Goal: Task Accomplishment & Management: Complete application form

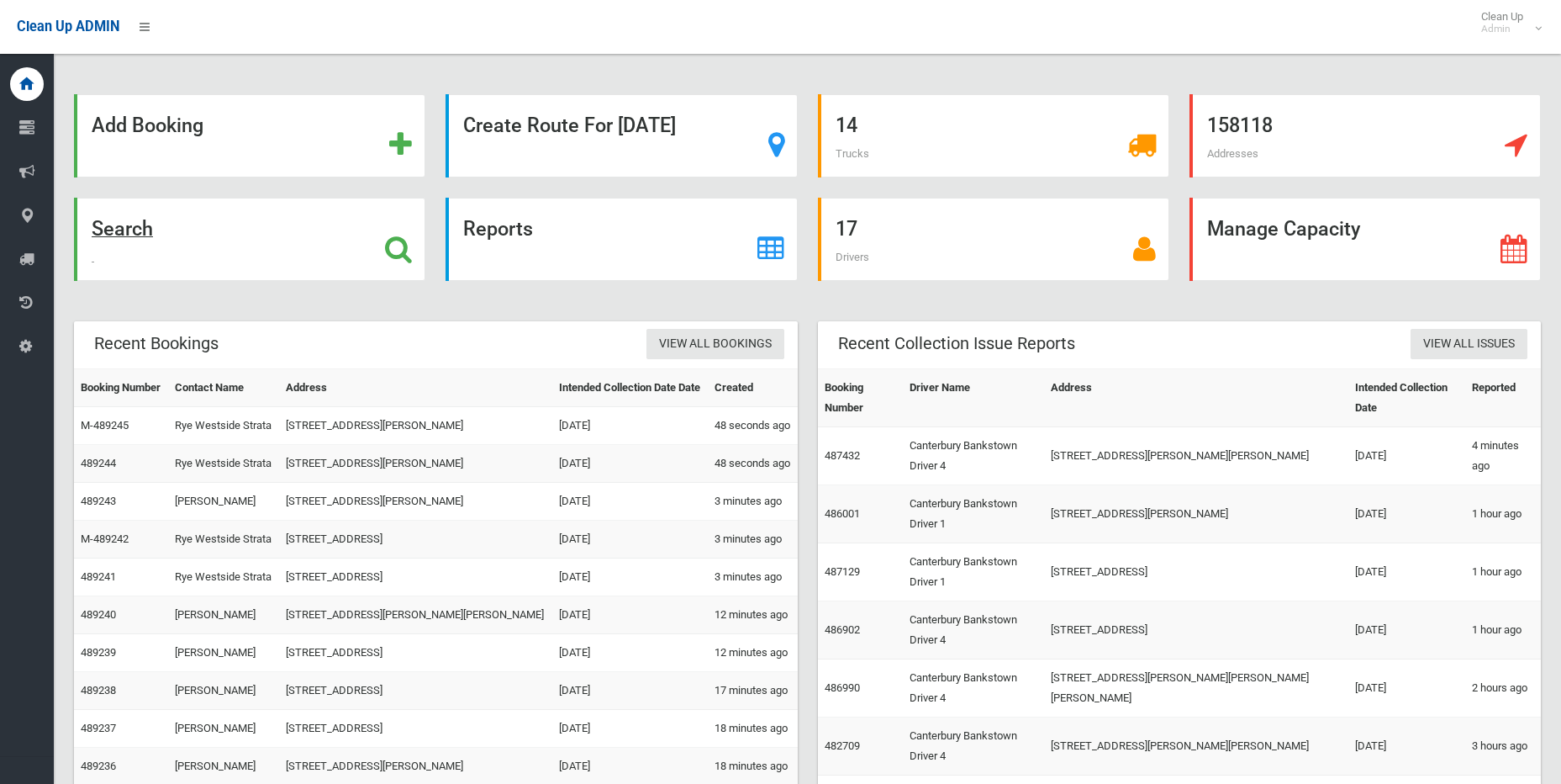
click at [398, 241] on icon at bounding box center [398, 248] width 27 height 29
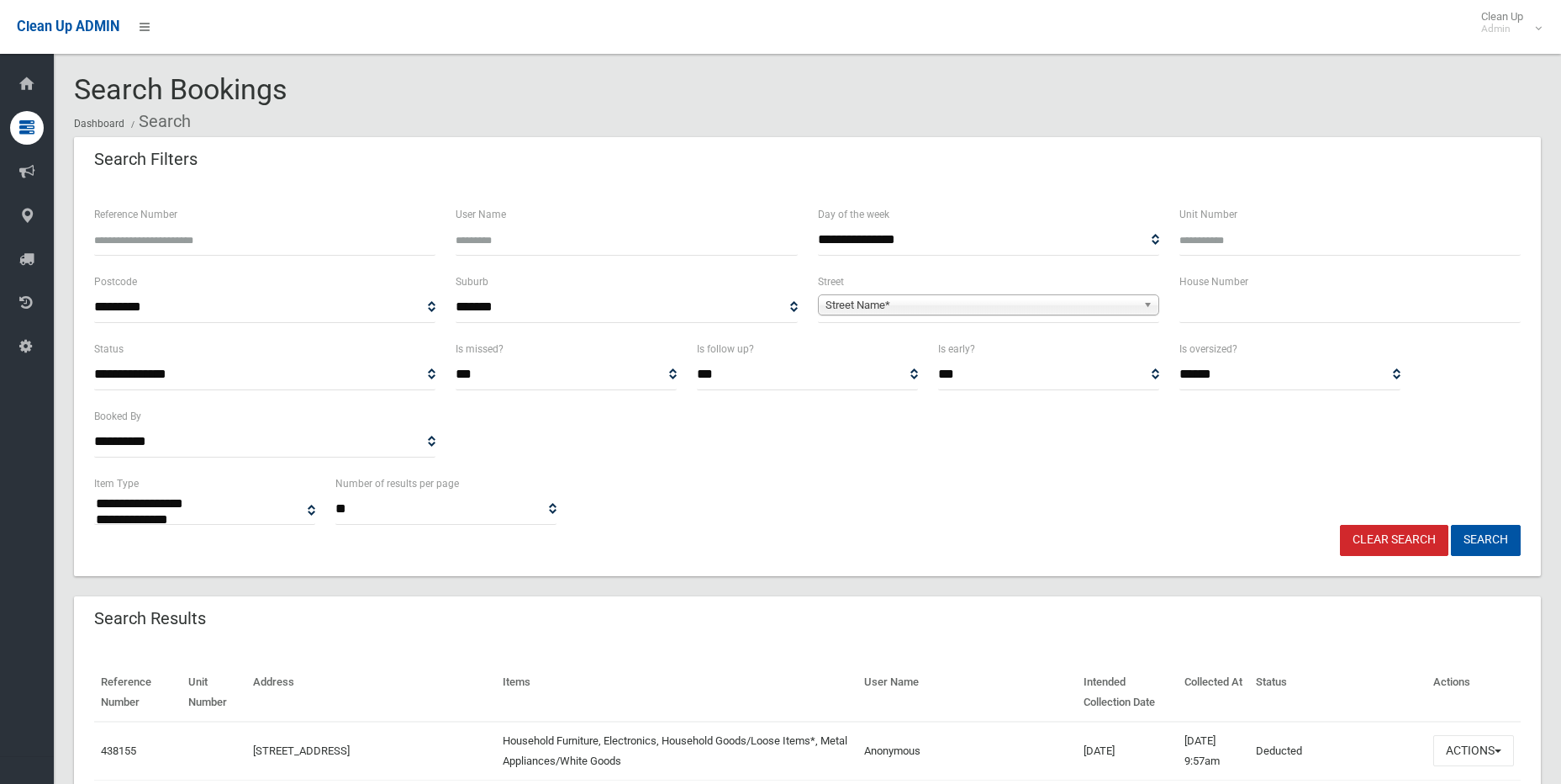
select select
click at [1233, 312] on input "text" at bounding box center [1350, 307] width 341 height 32
type input "*"
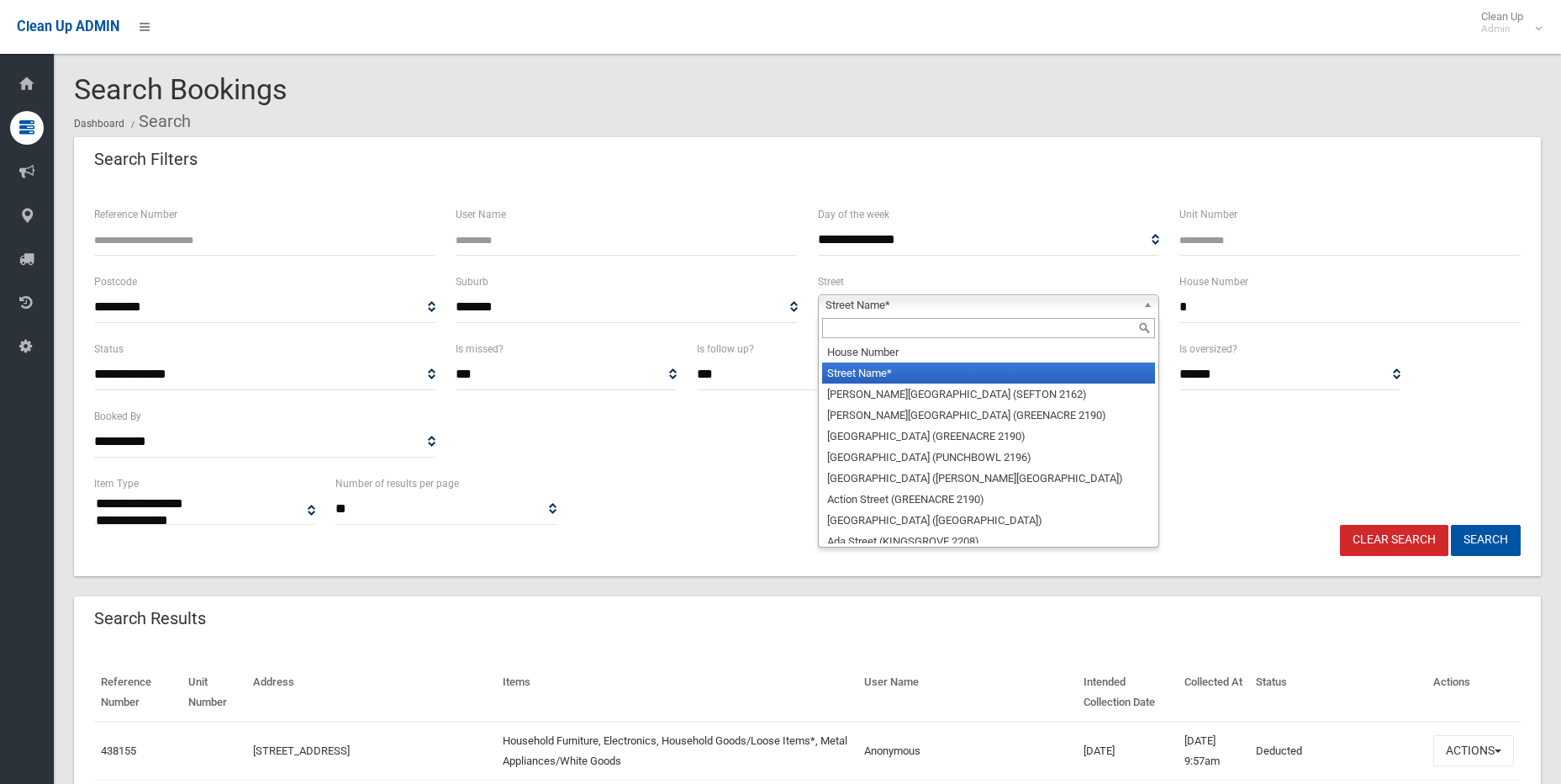
click at [1139, 304] on link "Street Name*" at bounding box center [989, 304] width 341 height 21
click at [1108, 326] on input "text" at bounding box center [989, 327] width 333 height 20
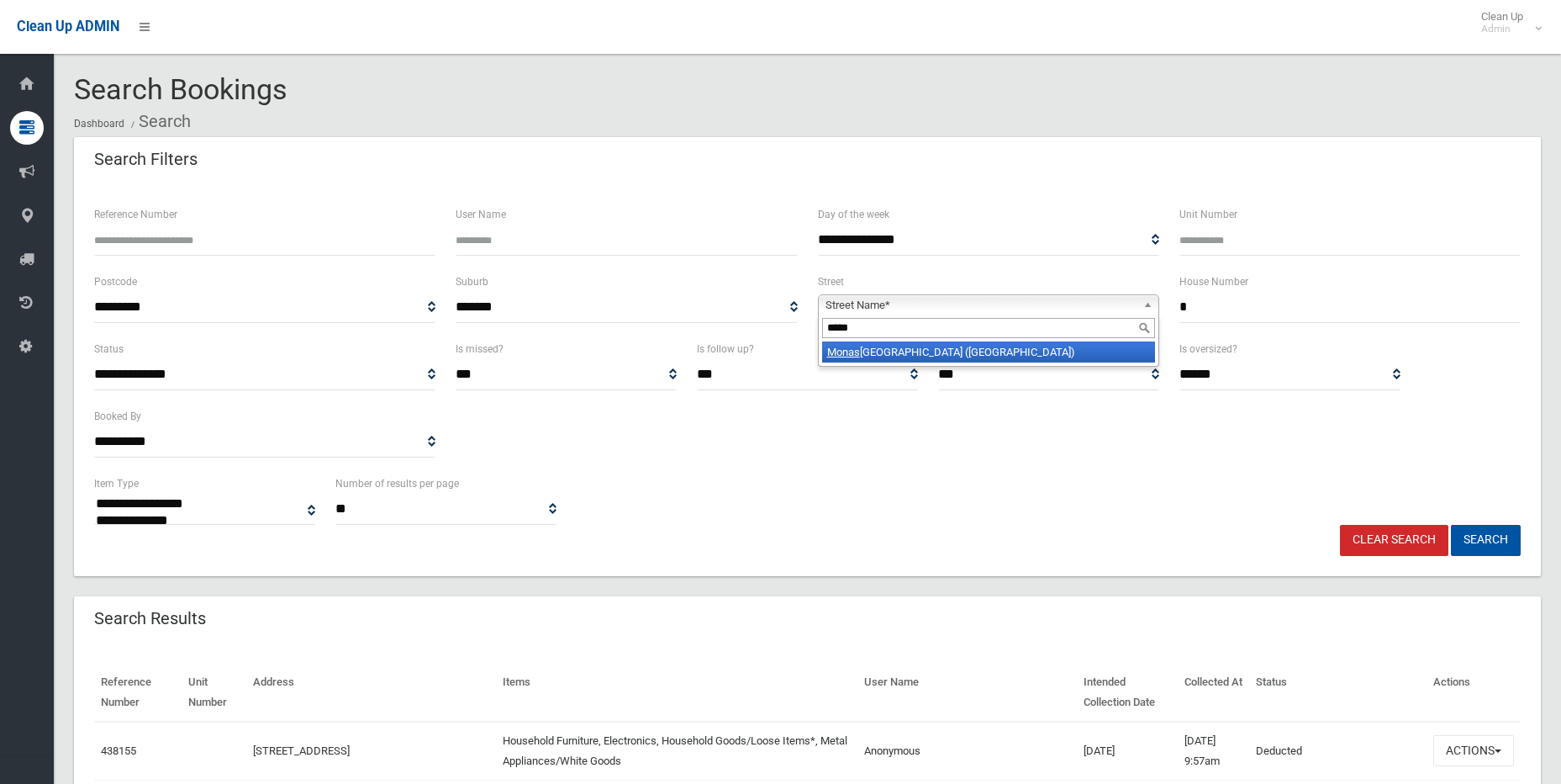
type input "*****"
click at [1087, 358] on li "Monas h Avenue (EAST HILLS 2213)" at bounding box center [989, 352] width 333 height 21
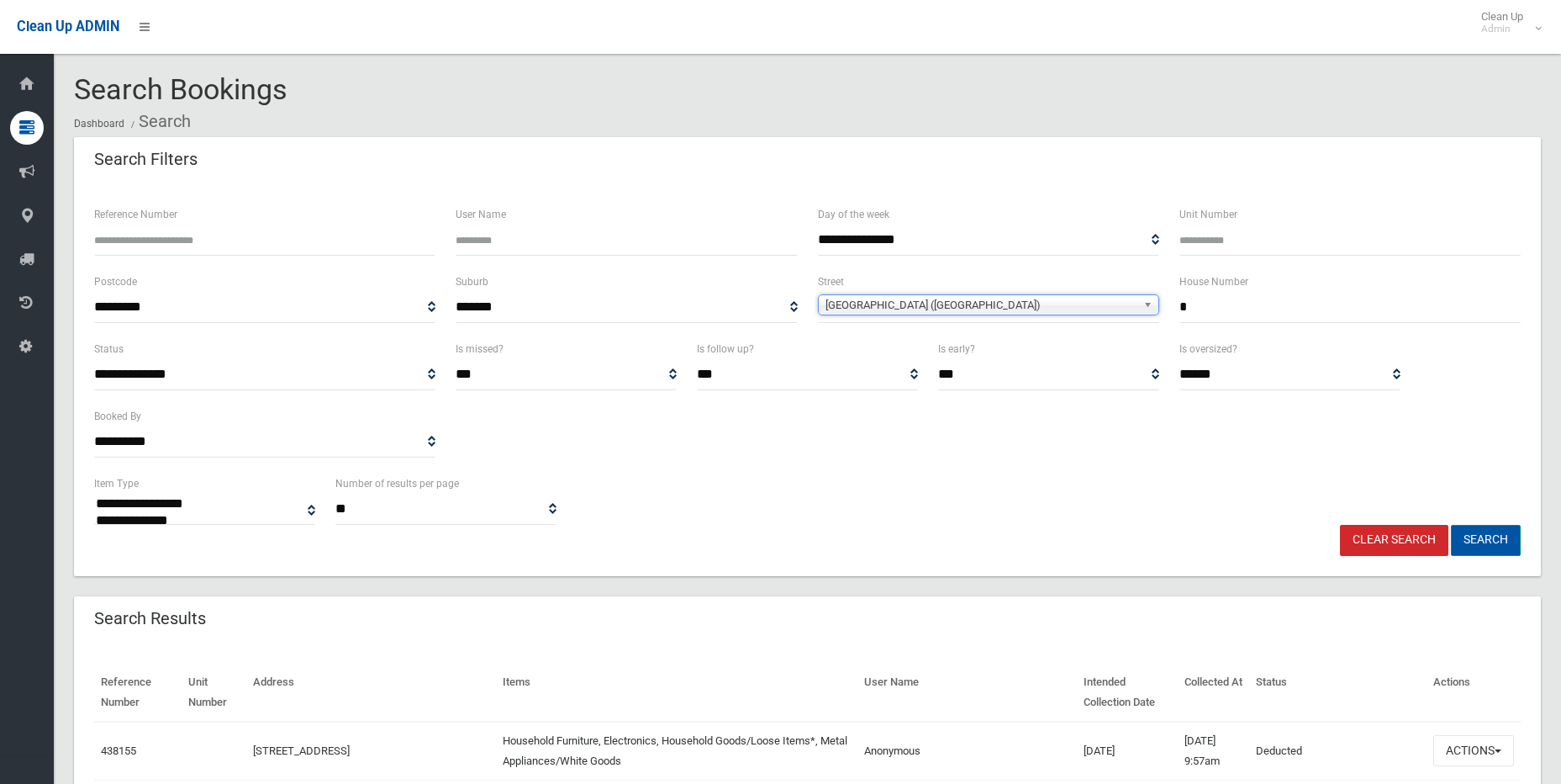
click at [1474, 533] on button "Search" at bounding box center [1487, 541] width 70 height 32
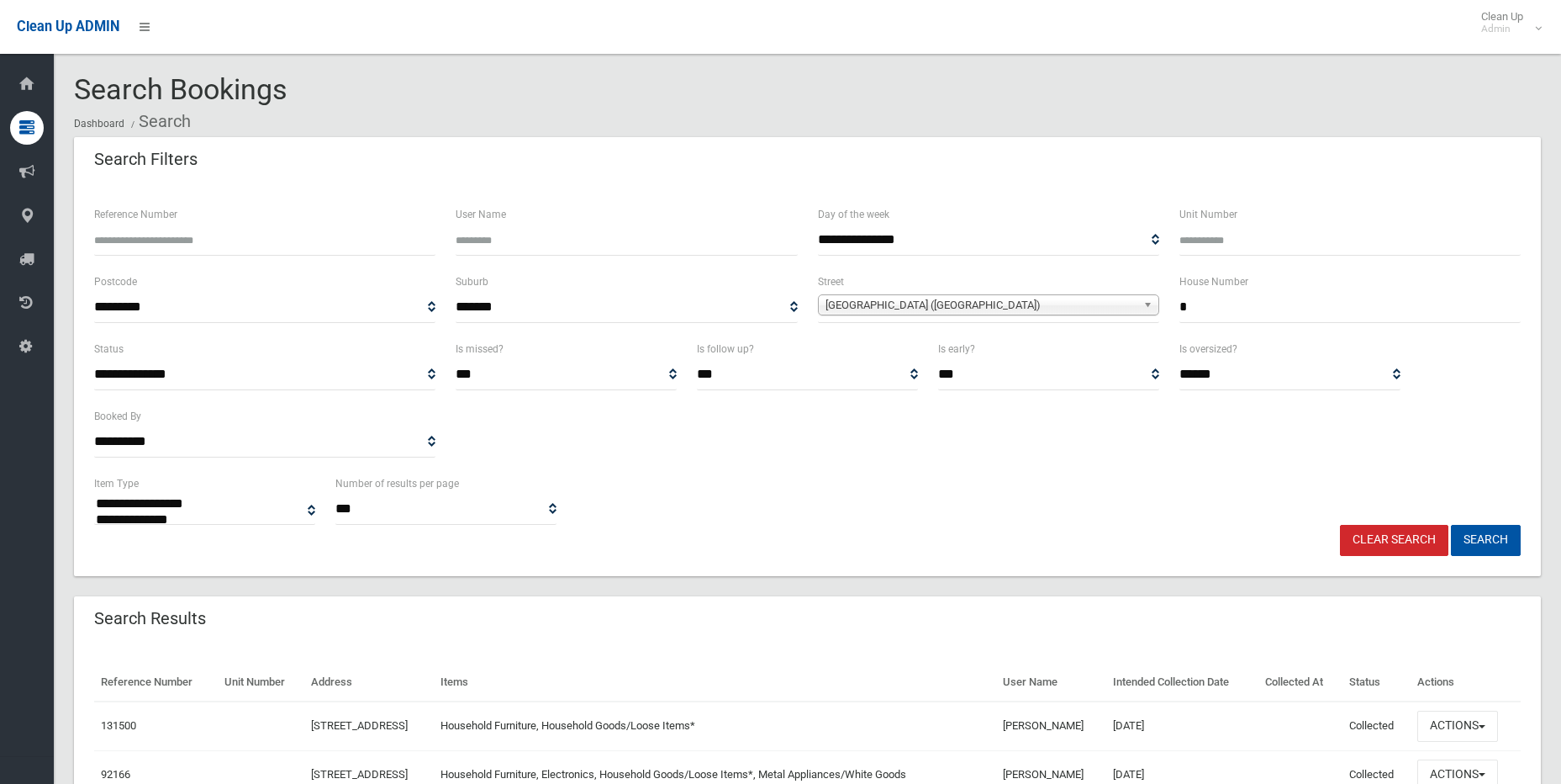
select select
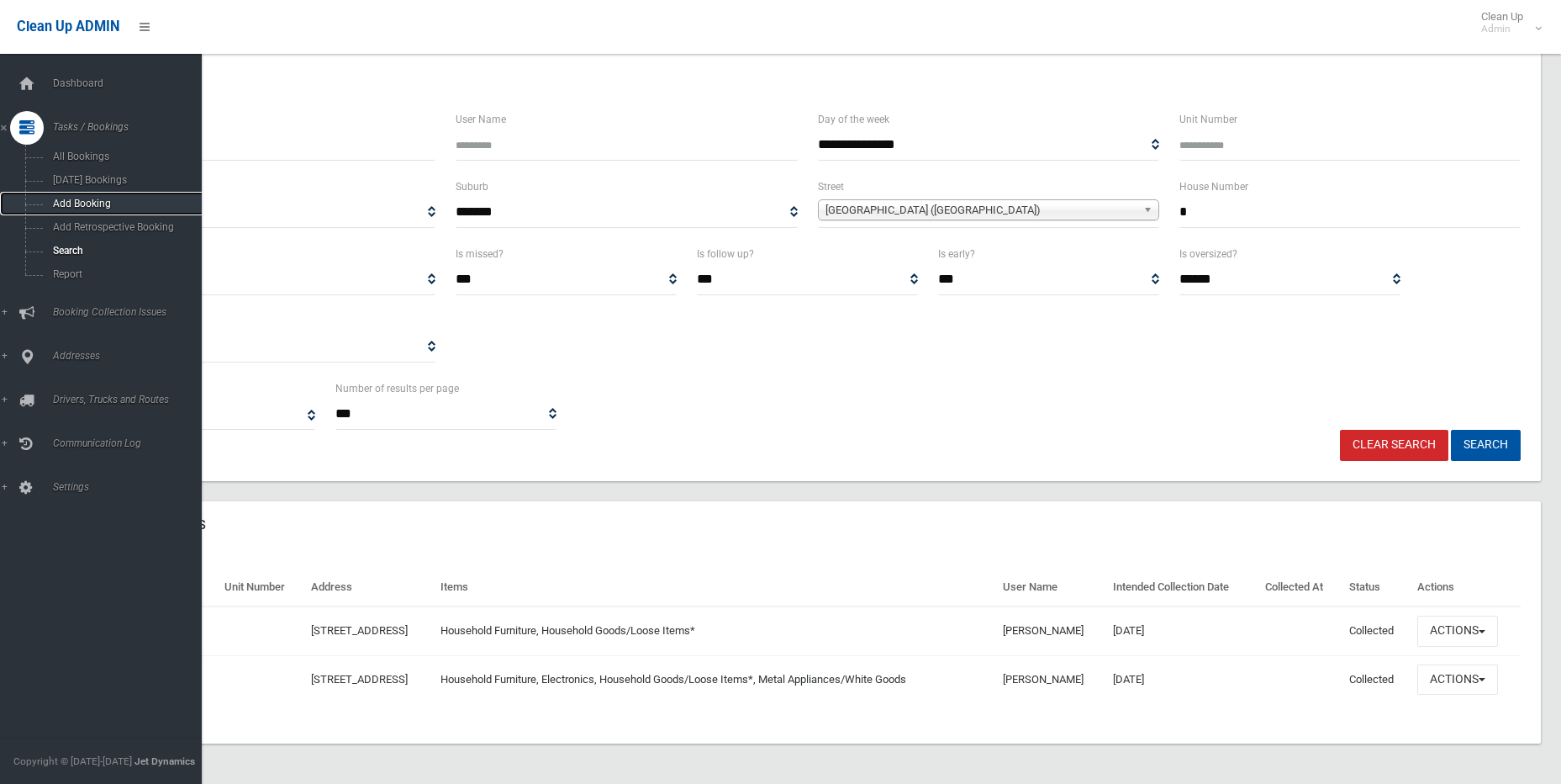
click at [70, 205] on span "Add Booking" at bounding box center [124, 203] width 152 height 11
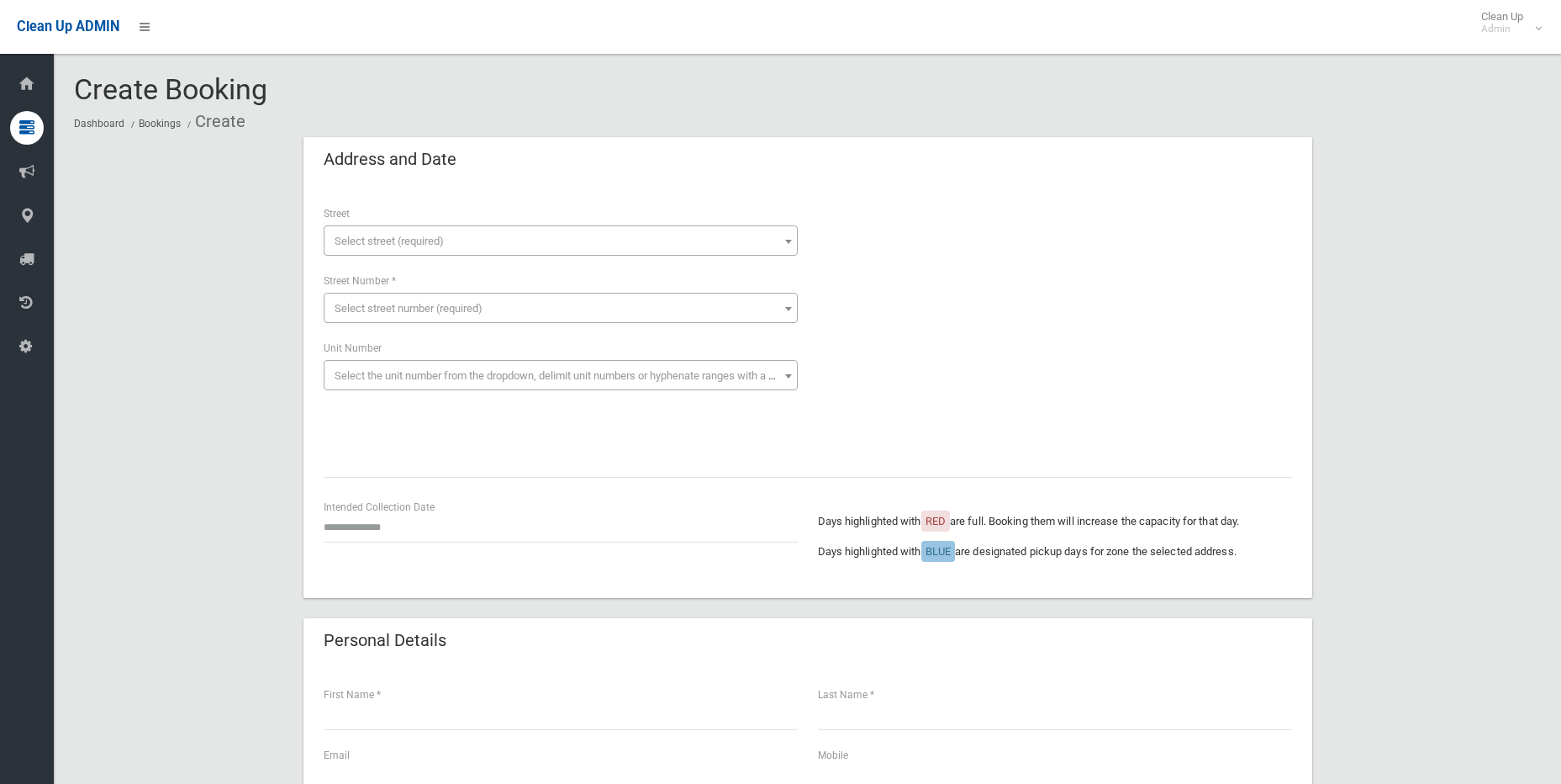
click at [361, 236] on span "Select street (required)" at bounding box center [388, 241] width 109 height 12
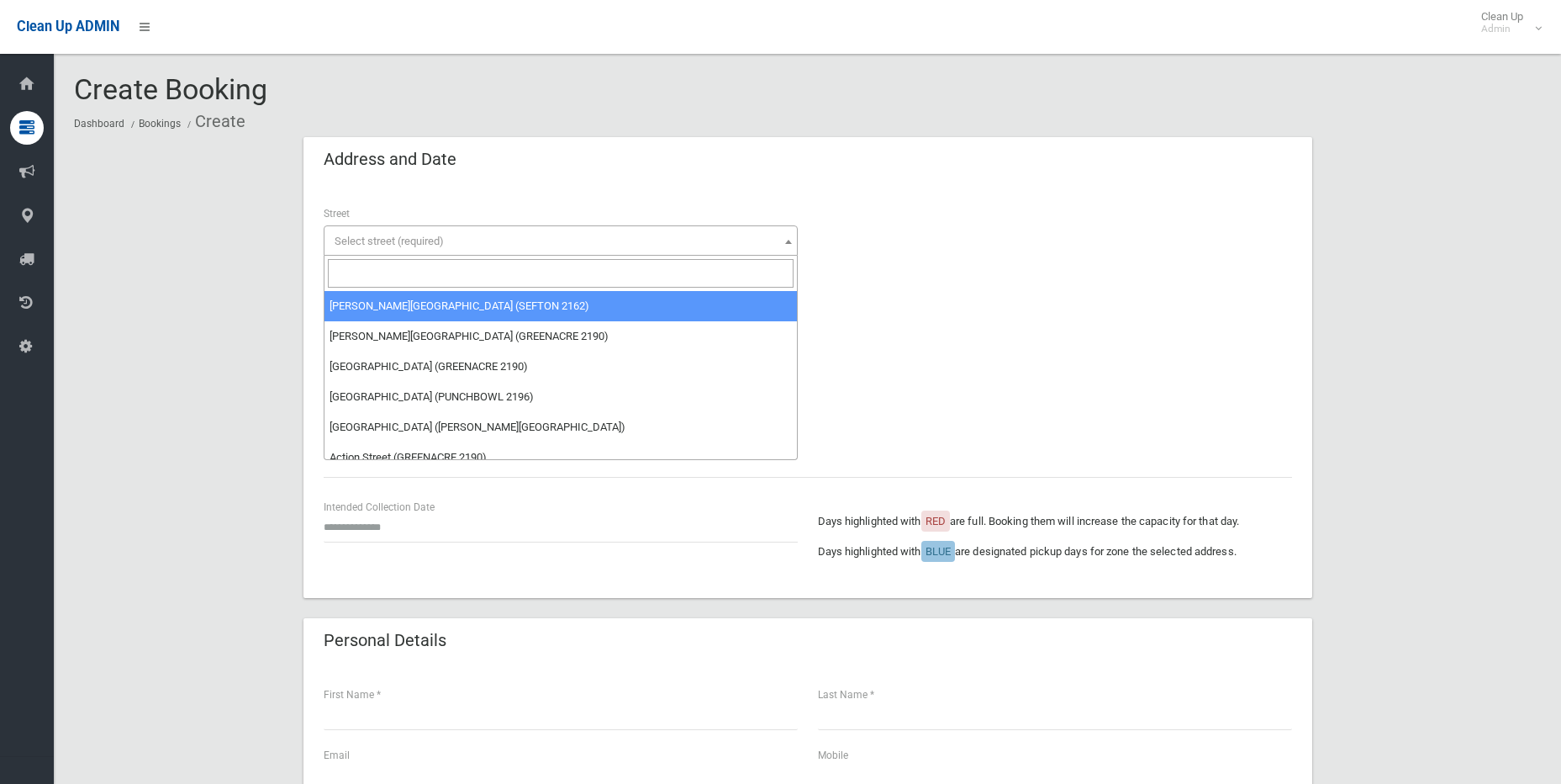
click at [370, 276] on input "search" at bounding box center [561, 273] width 466 height 29
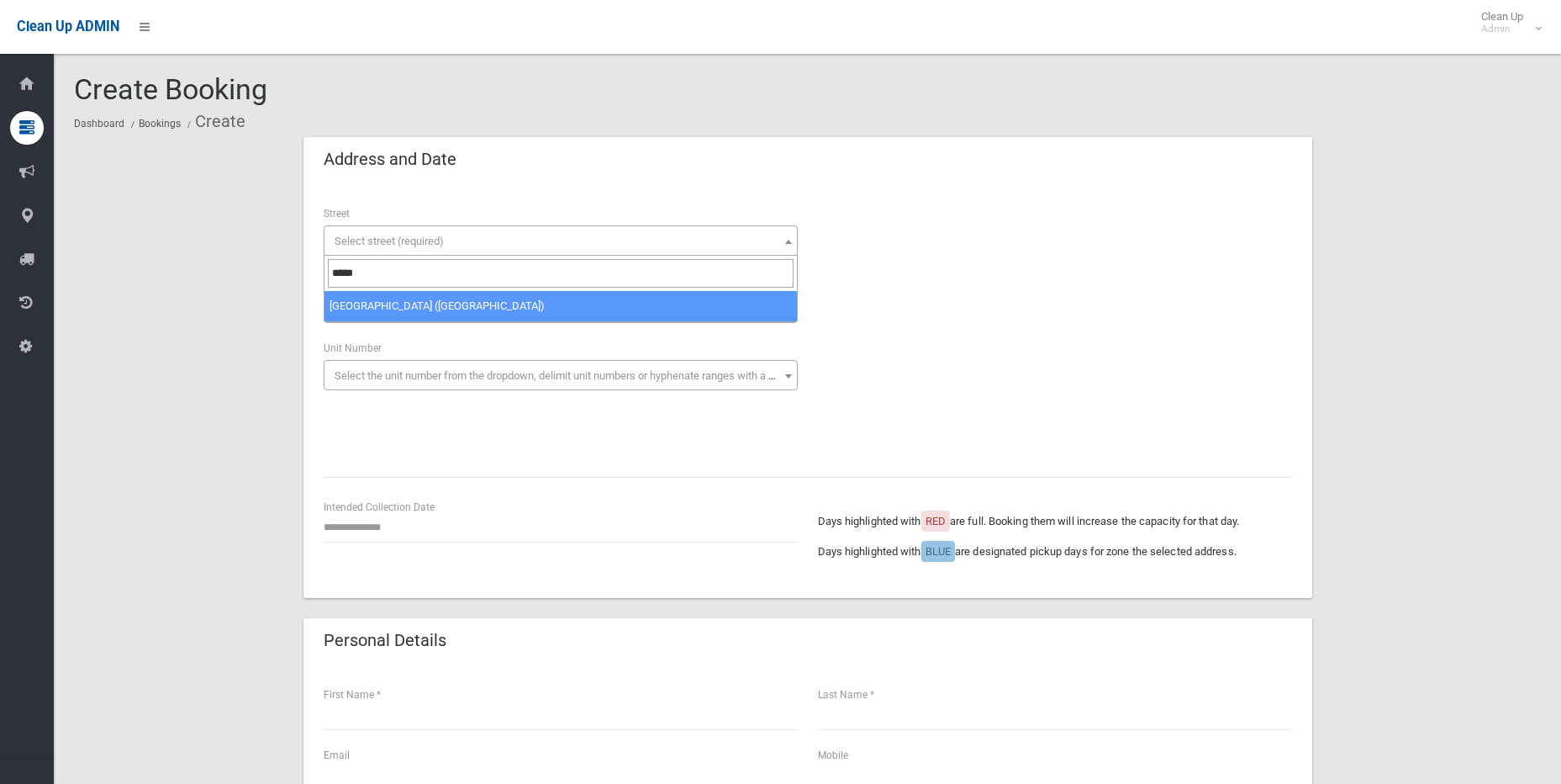
type input "*****"
select select "****"
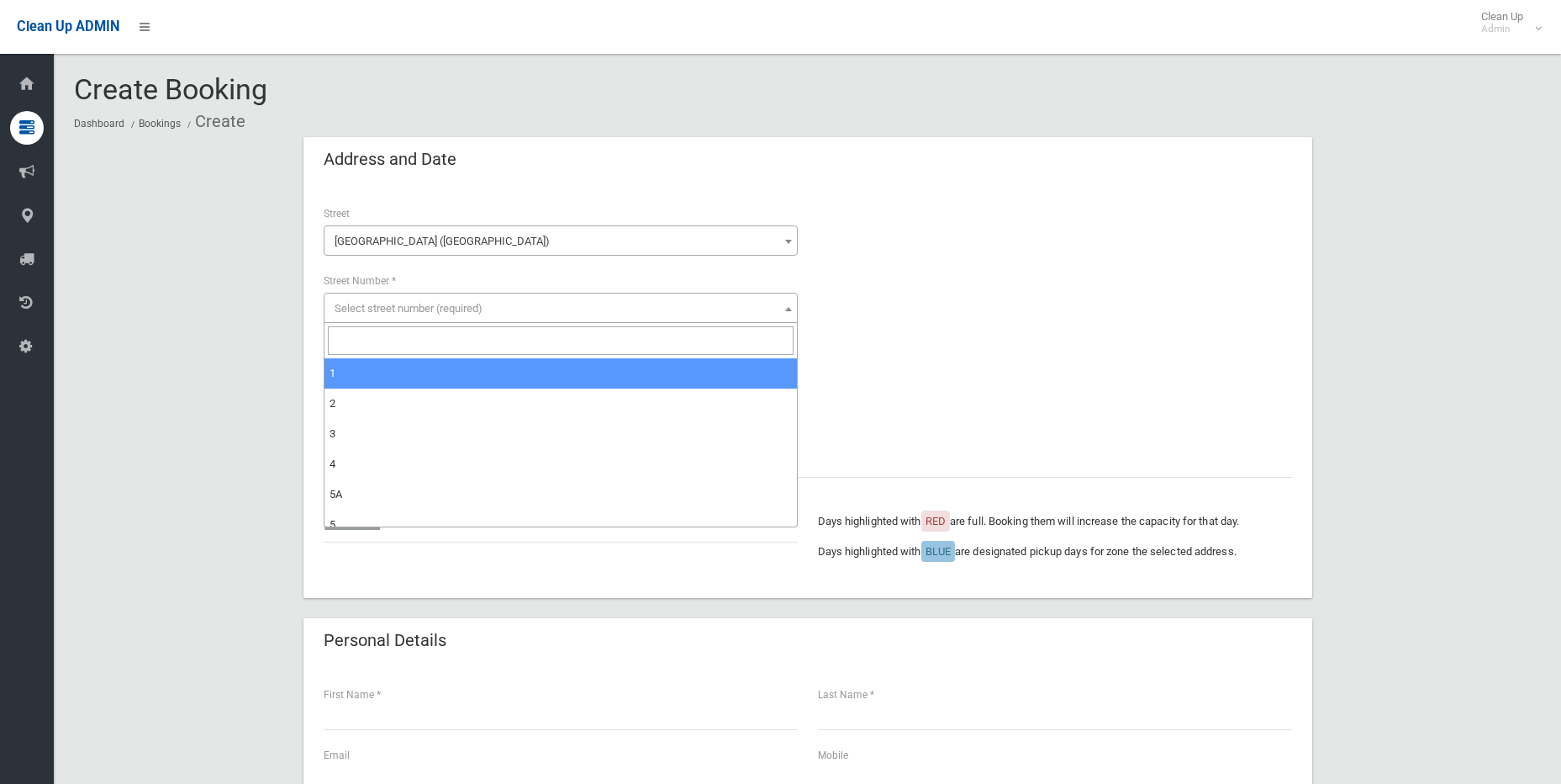
click at [386, 309] on span "Select street number (required)" at bounding box center [408, 308] width 148 height 12
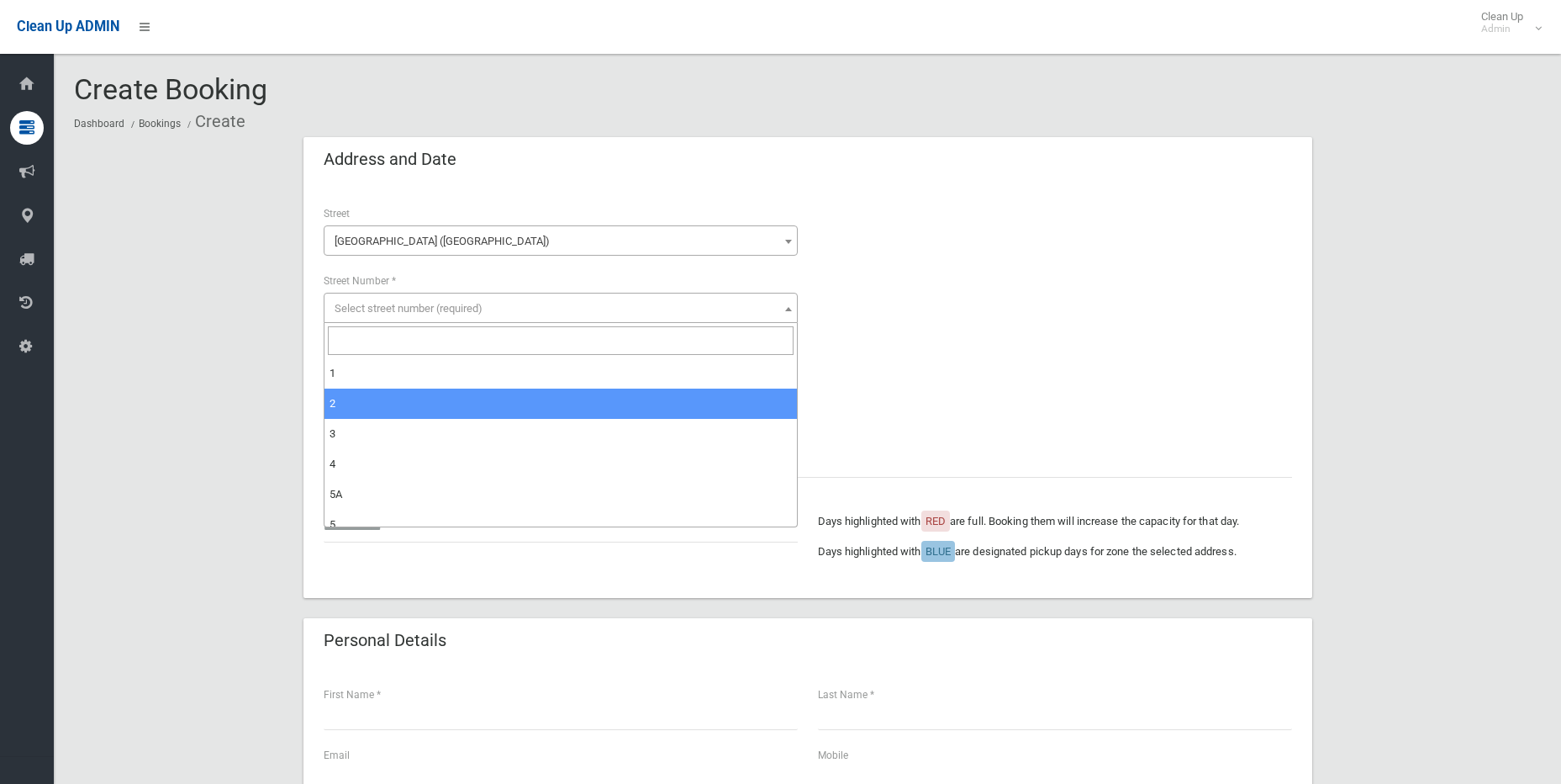
select select "*"
